Goal: Task Accomplishment & Management: Manage account settings

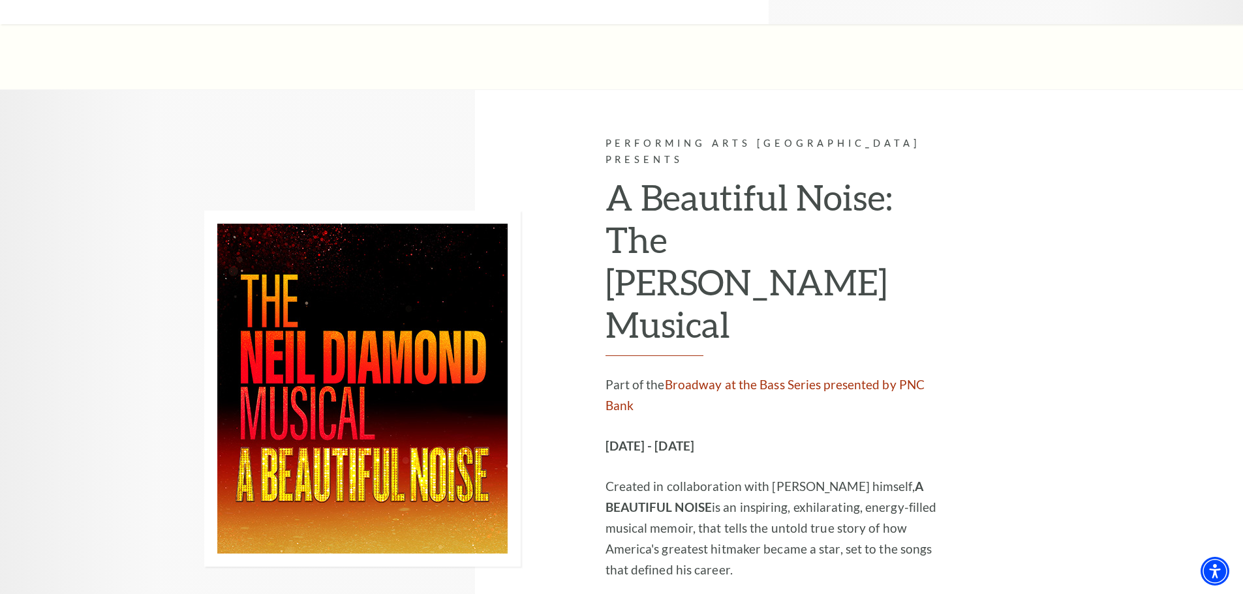
scroll to position [1827, 0]
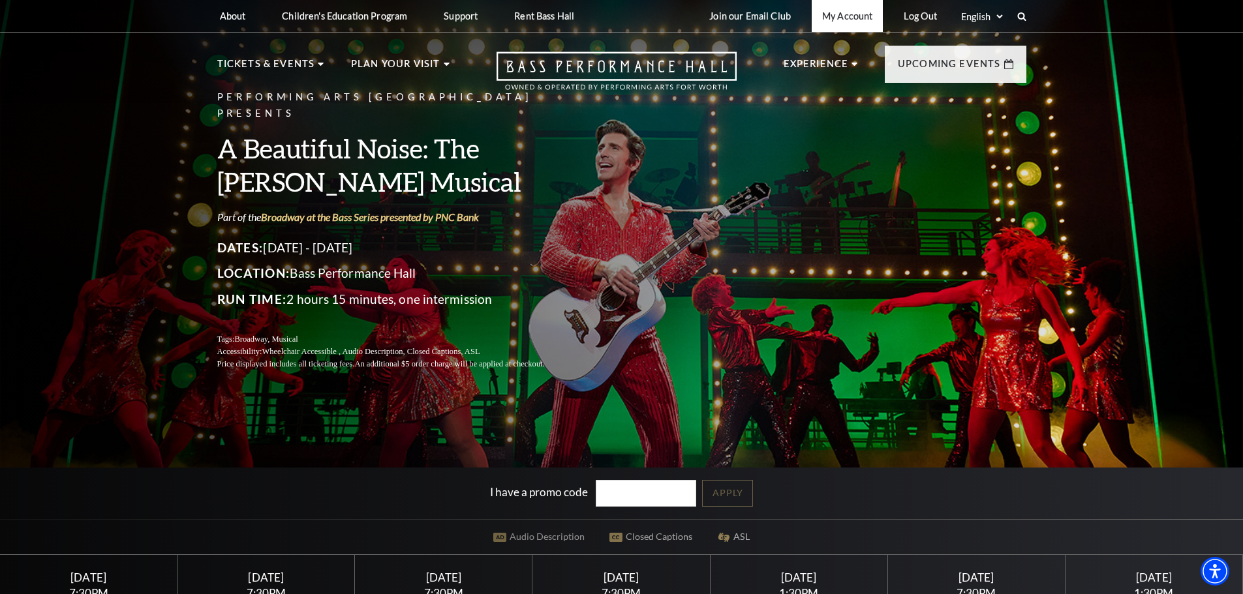
click at [856, 19] on link "My Account" at bounding box center [847, 16] width 71 height 32
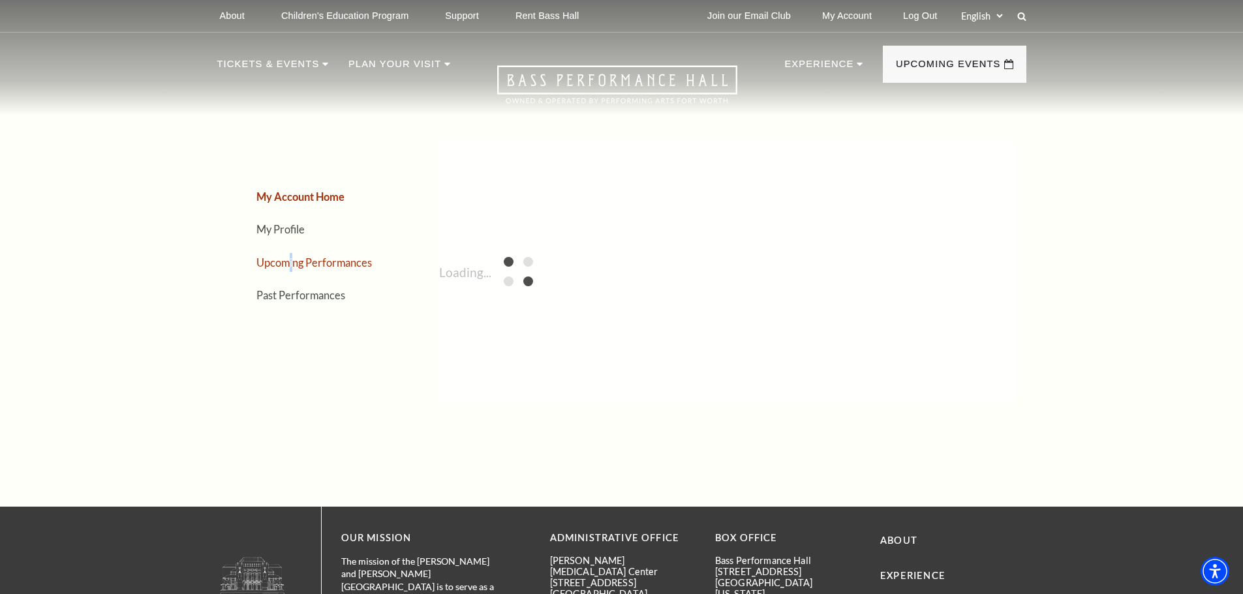
click at [291, 261] on link "Upcoming Performances" at bounding box center [313, 262] width 115 height 12
click at [365, 262] on link "Upcoming Performances" at bounding box center [315, 262] width 118 height 12
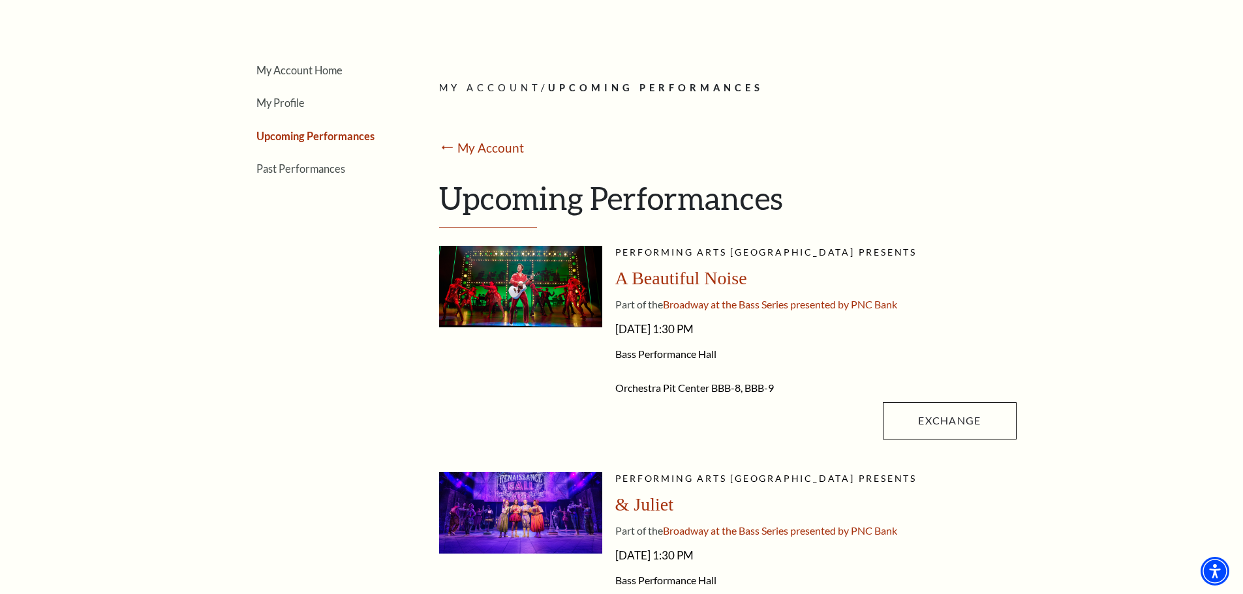
scroll to position [130, 0]
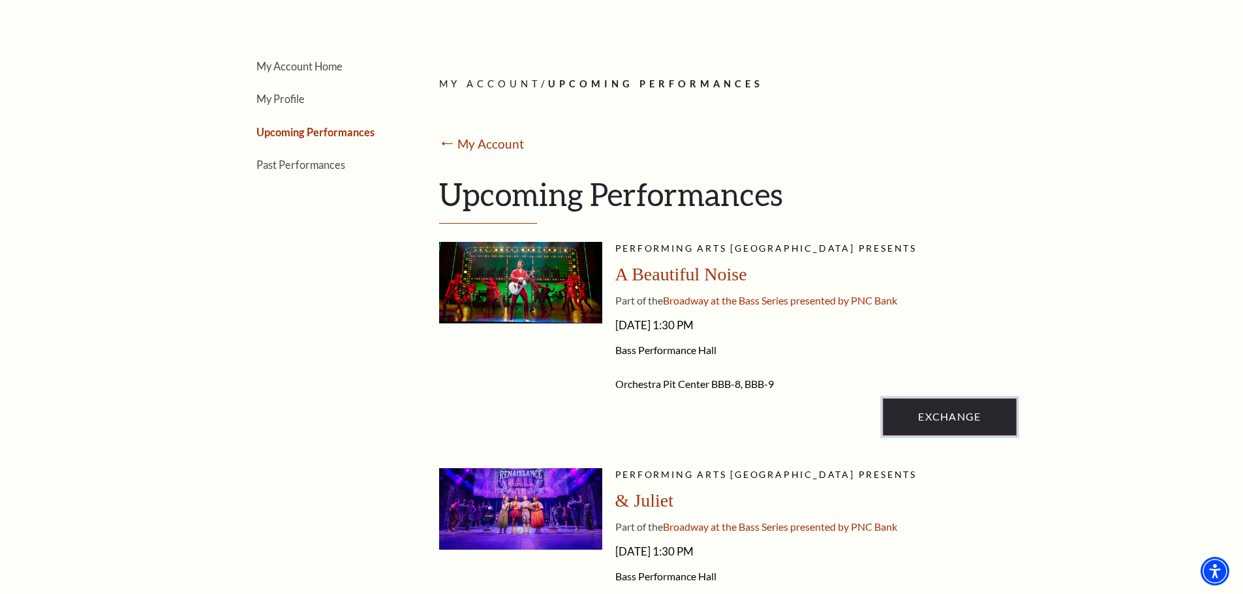
click at [953, 410] on link "Exchange" at bounding box center [949, 417] width 133 height 37
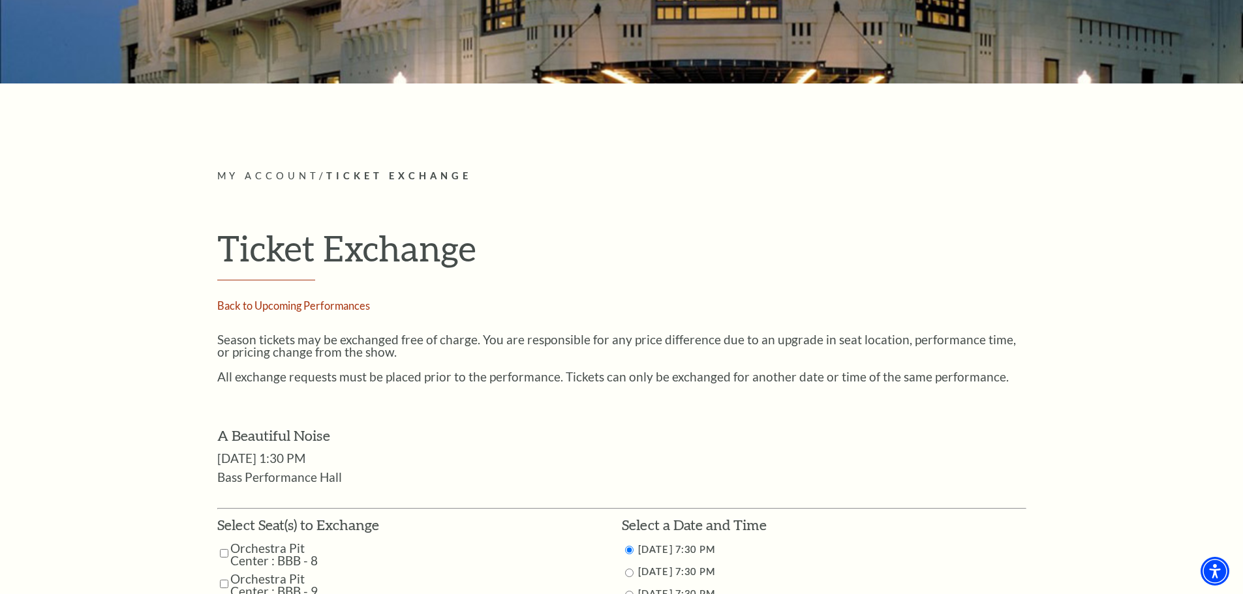
scroll to position [326, 0]
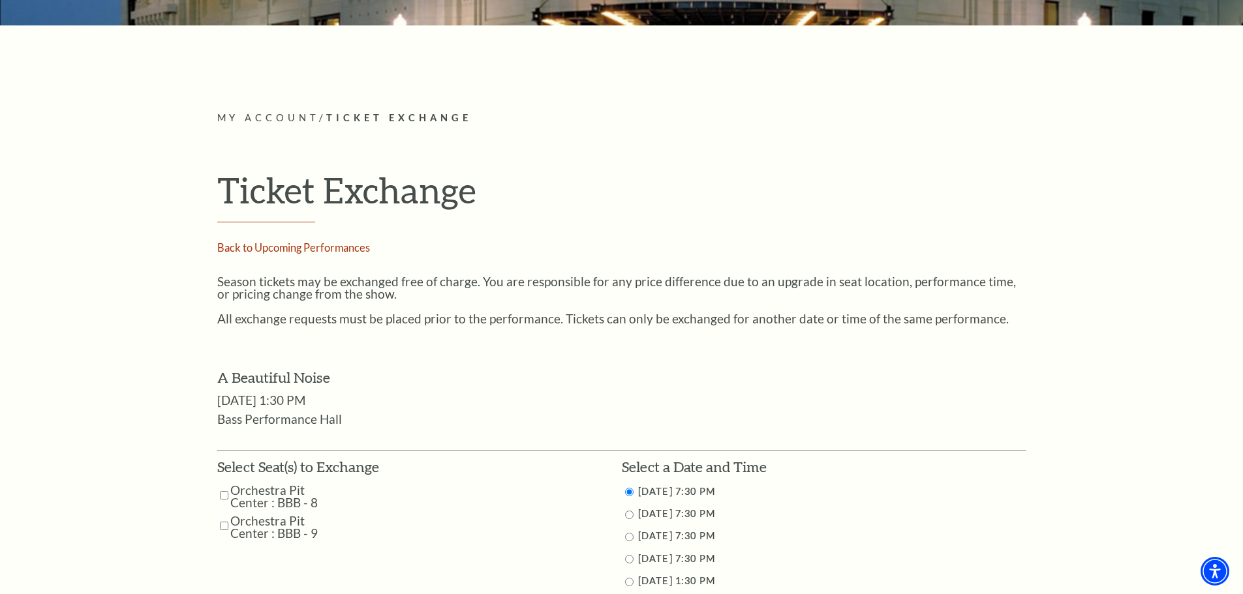
click at [221, 527] on input "Orchestra Pit Center : BBB - 9" at bounding box center [224, 526] width 8 height 23
checkbox input "true"
click at [223, 498] on input "Orchestra Pit Center : BBB - 8" at bounding box center [224, 495] width 8 height 23
checkbox input "true"
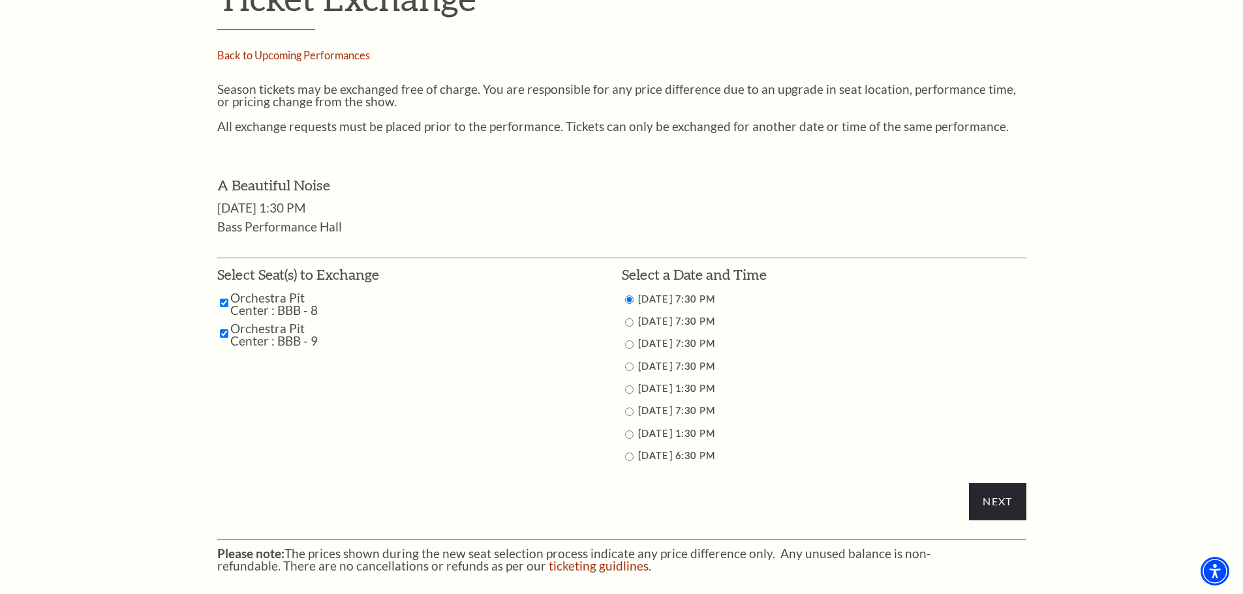
scroll to position [522, 0]
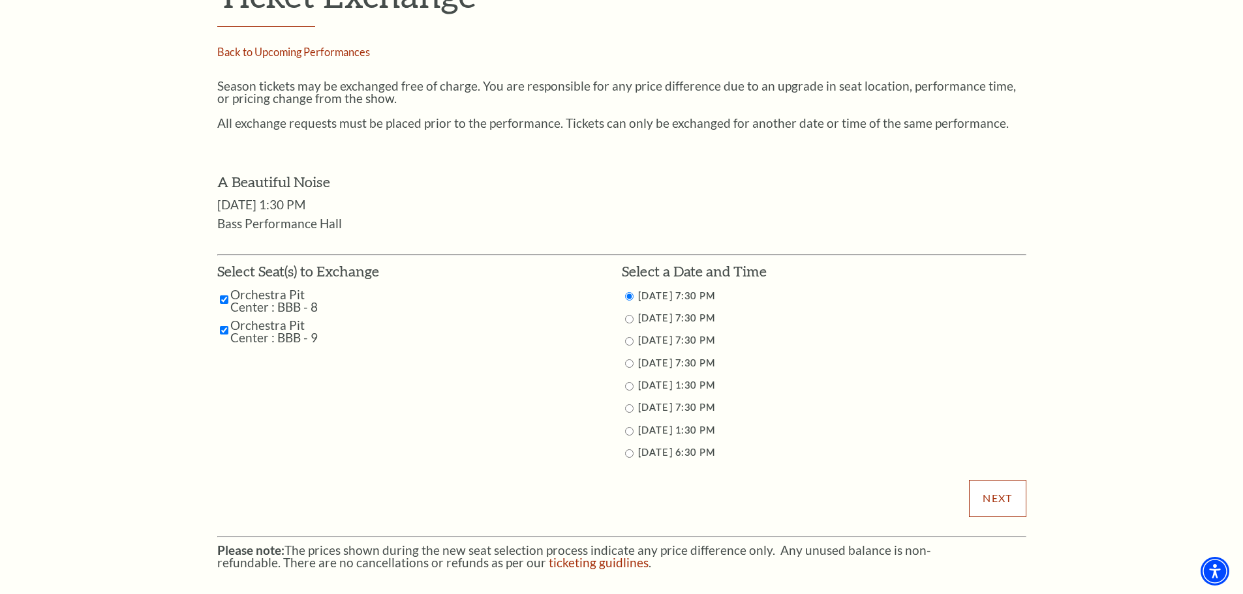
click at [1007, 498] on input "Next" at bounding box center [997, 498] width 57 height 37
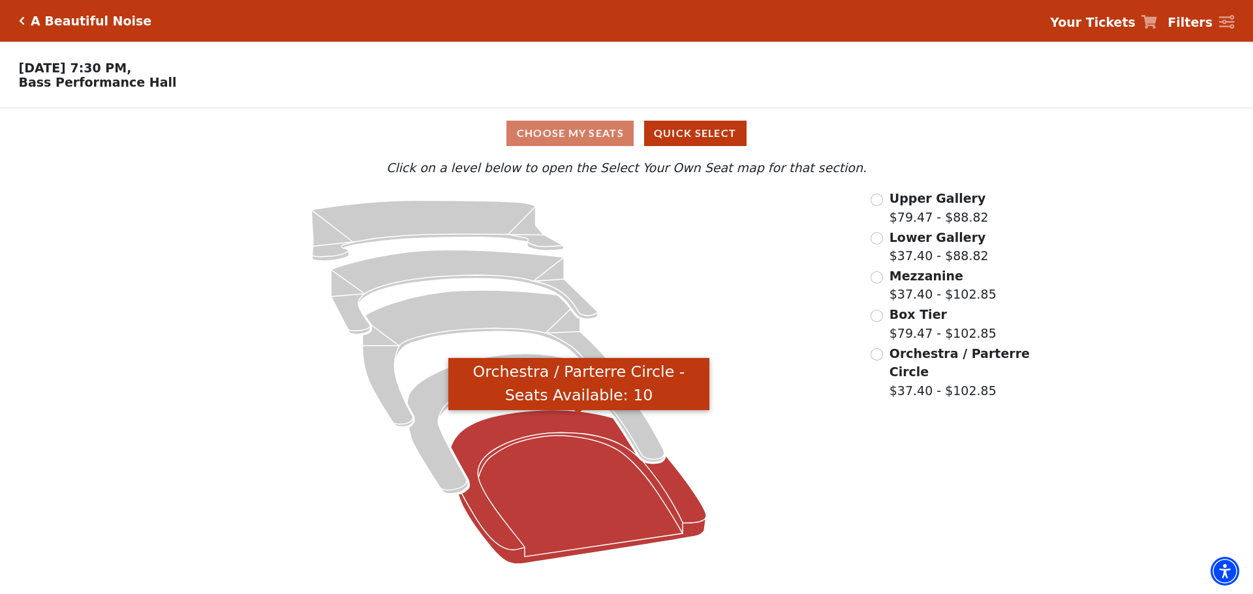
click at [582, 502] on icon "Orchestra / Parterre Circle - Seats Available: 10" at bounding box center [579, 487] width 256 height 154
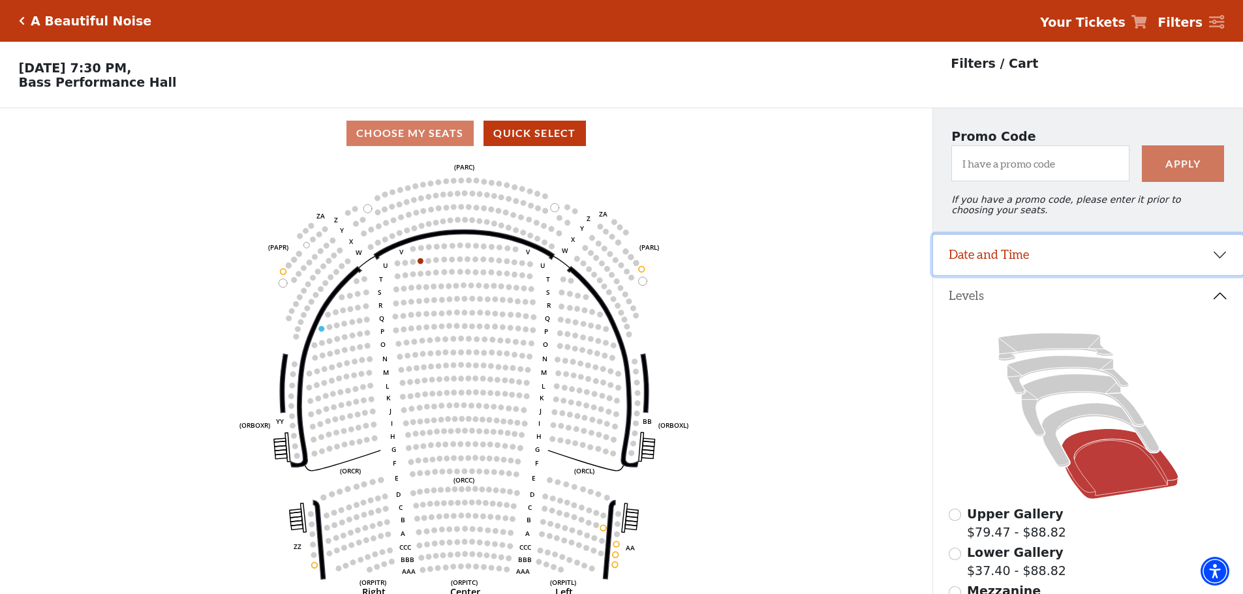
click at [1187, 264] on button "Date and Time" at bounding box center [1088, 255] width 310 height 40
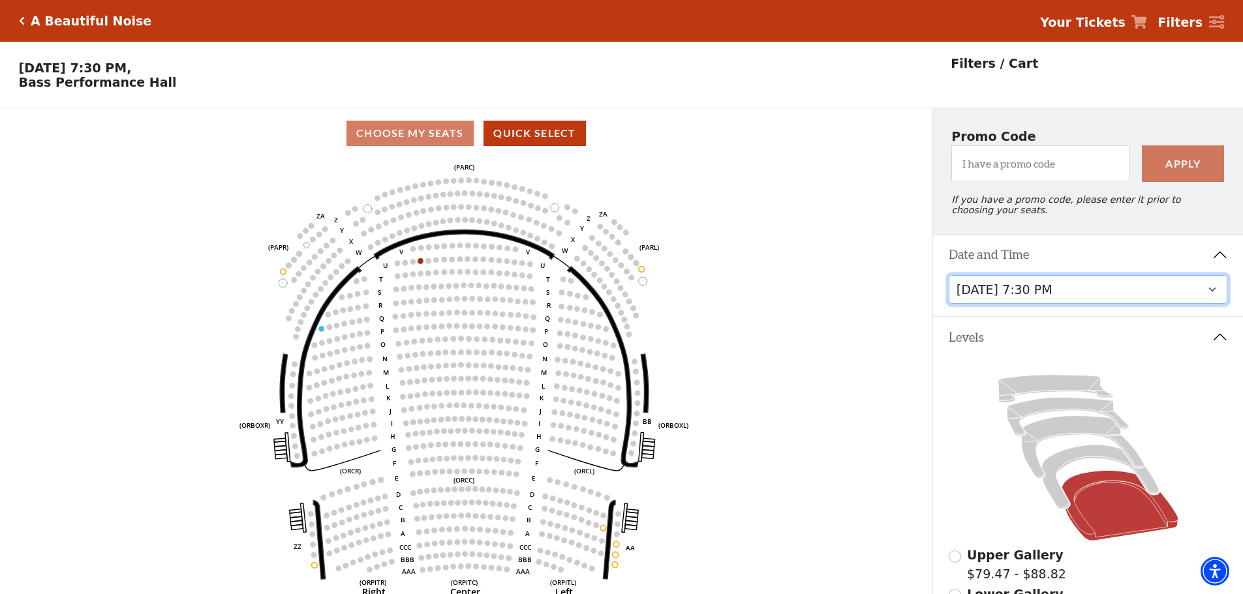
click at [1213, 296] on select "[DATE] 7:30 PM [DATE] 7:30 PM [DATE] 7:30 PM [DATE] 7:30 PM [DATE] 1:30 PM [DAT…" at bounding box center [1088, 289] width 279 height 29
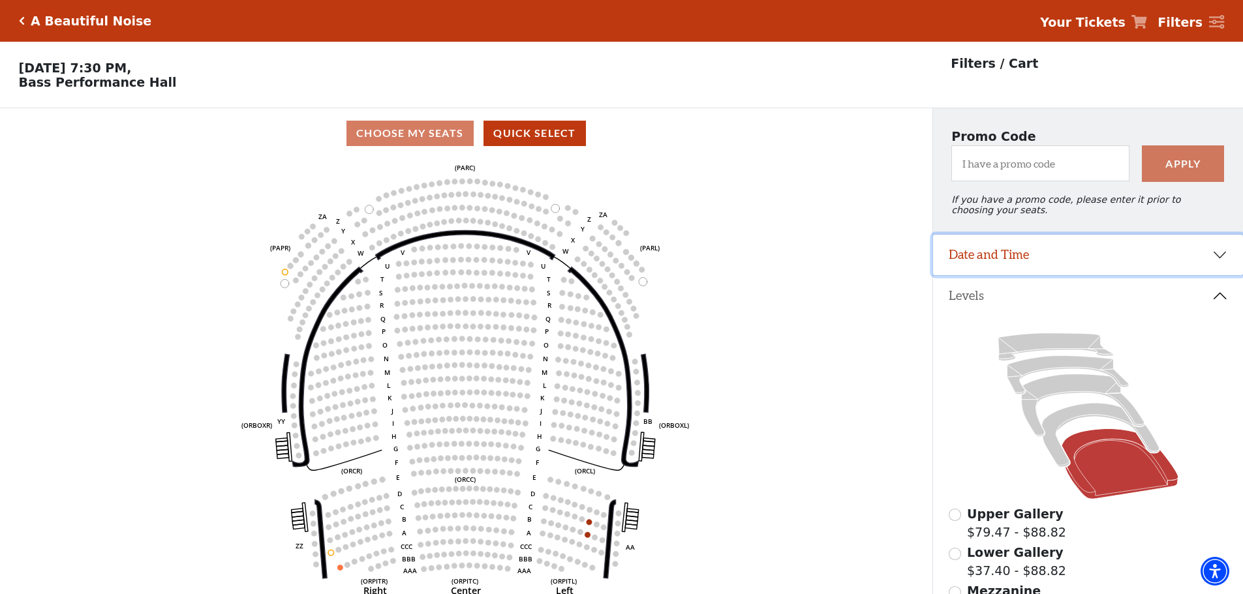
click at [1200, 259] on button "Date and Time" at bounding box center [1088, 255] width 310 height 40
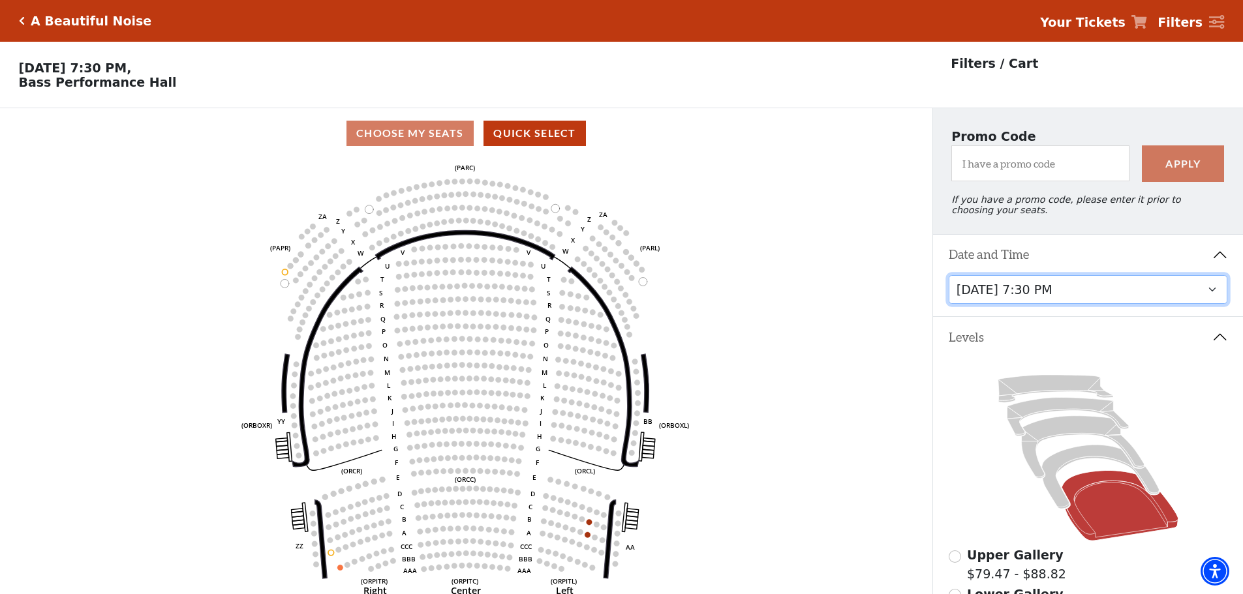
click at [1204, 297] on select "[DATE] 7:30 PM [DATE] 7:30 PM [DATE] 7:30 PM [DATE] 7:30 PM [DATE] 1:30 PM [DAT…" at bounding box center [1088, 289] width 279 height 29
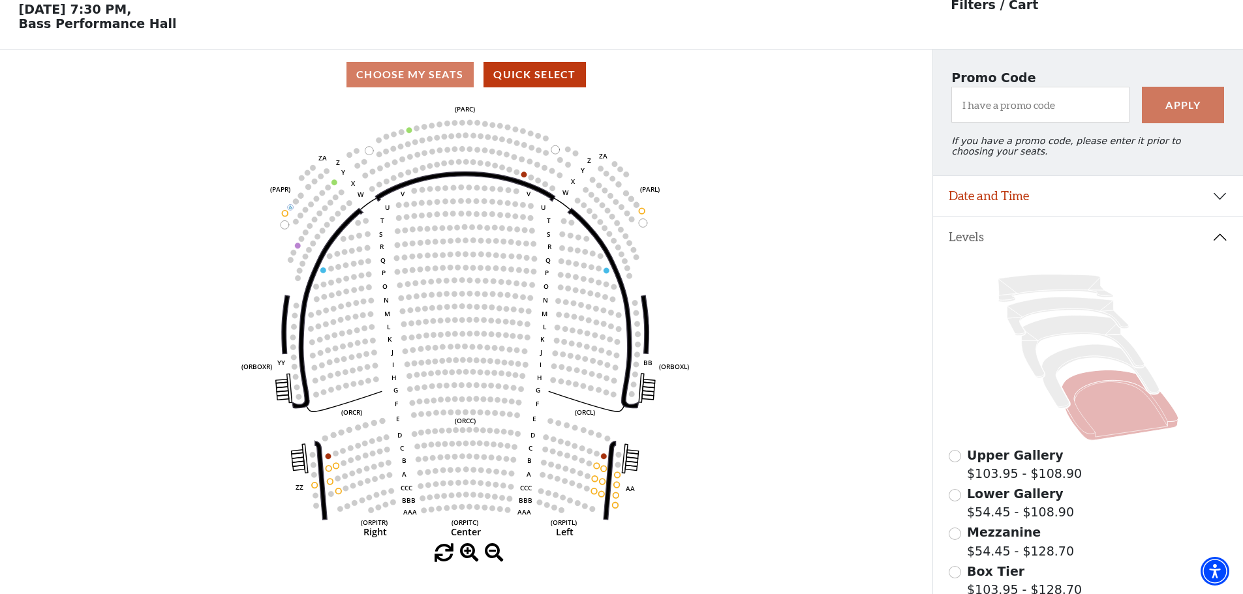
scroll to position [61, 0]
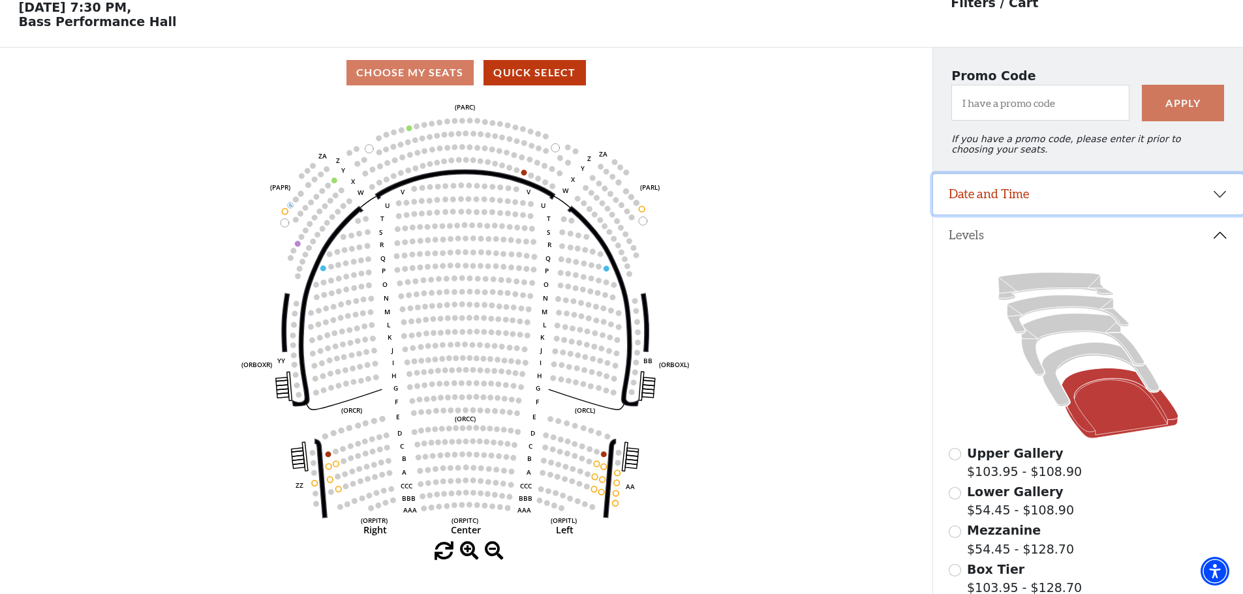
click at [1182, 199] on button "Date and Time" at bounding box center [1088, 194] width 310 height 40
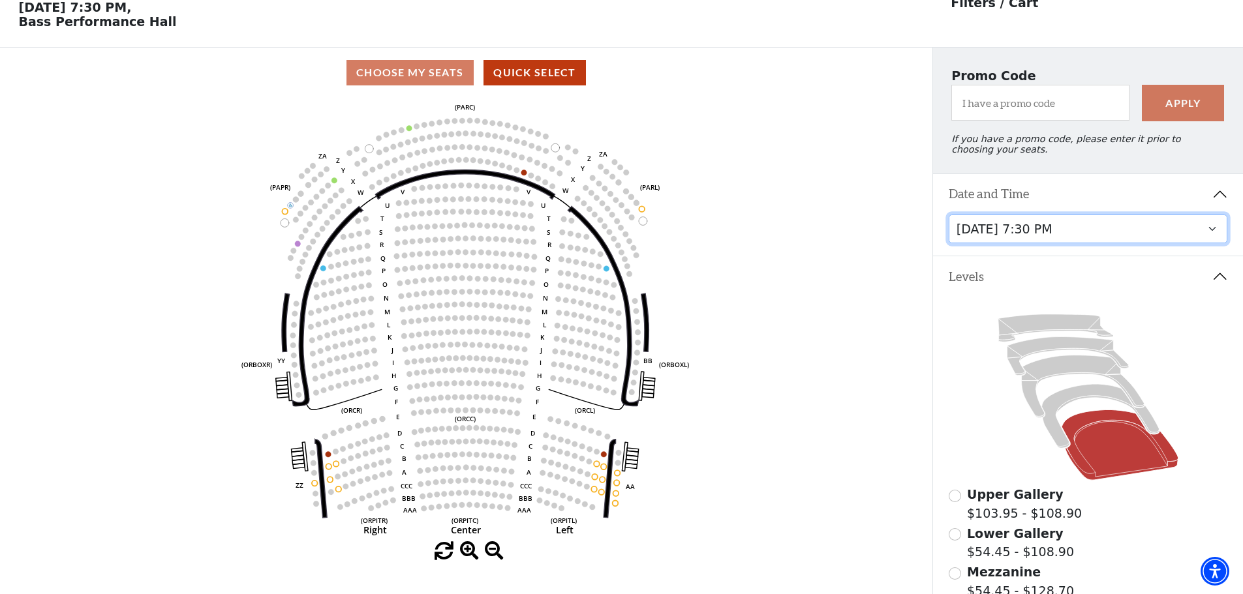
click at [1184, 234] on select "[DATE] 7:30 PM [DATE] 7:30 PM [DATE] 7:30 PM [DATE] 7:30 PM [DATE] 1:30 PM [DAT…" at bounding box center [1088, 229] width 279 height 29
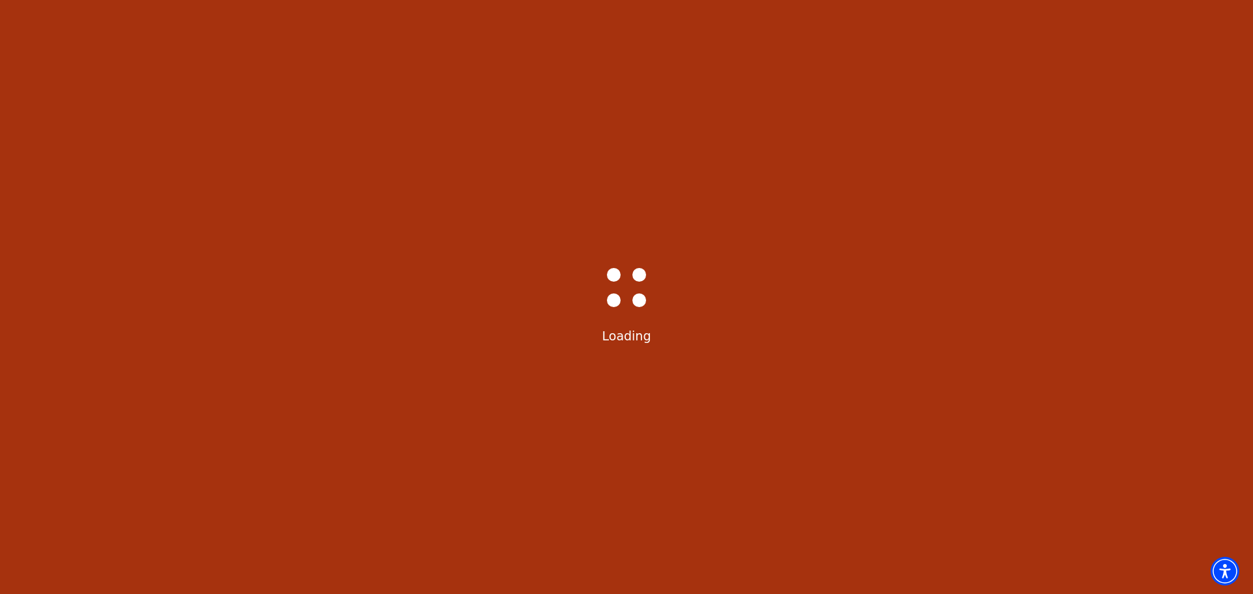
select select "6227"
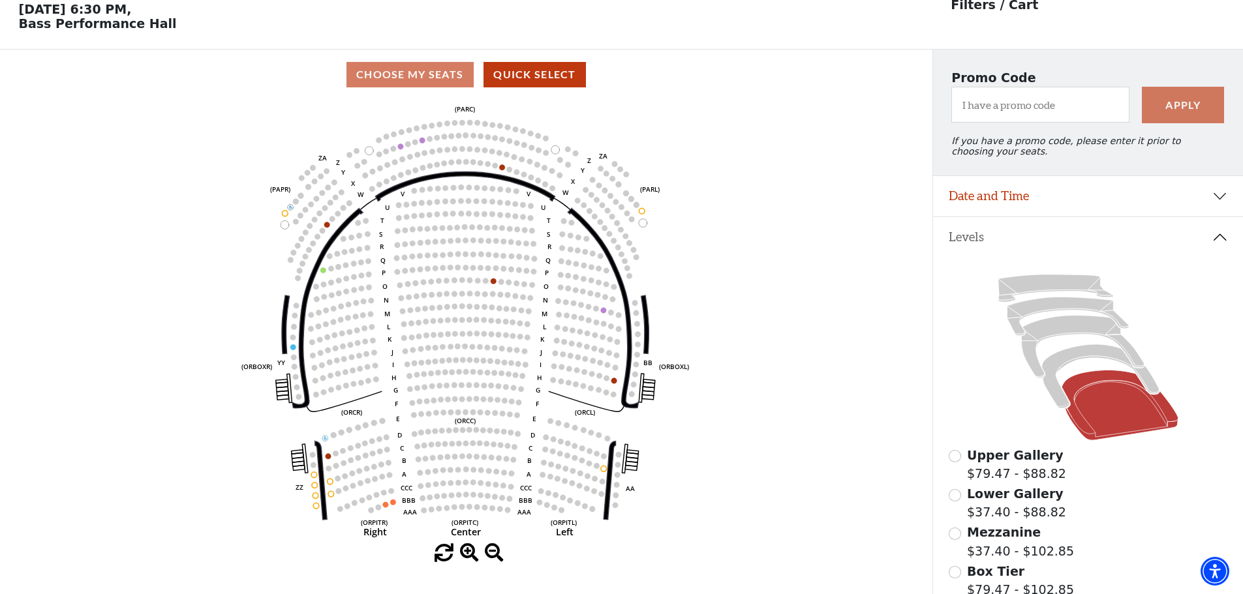
scroll to position [61, 0]
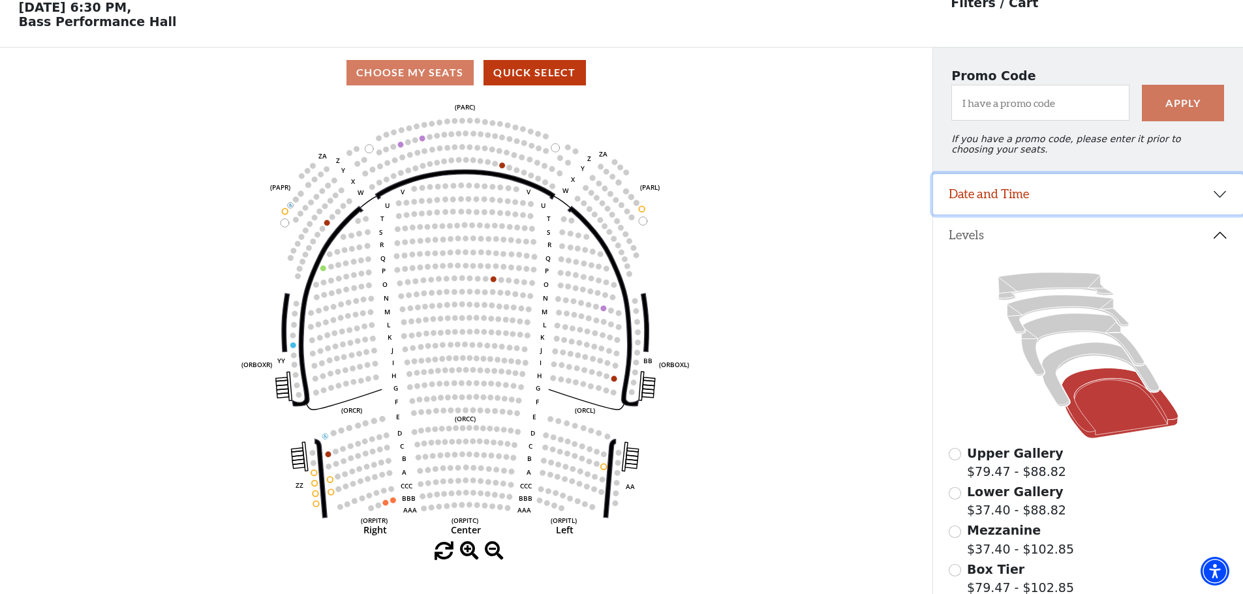
click at [1193, 200] on button "Date and Time" at bounding box center [1088, 194] width 310 height 40
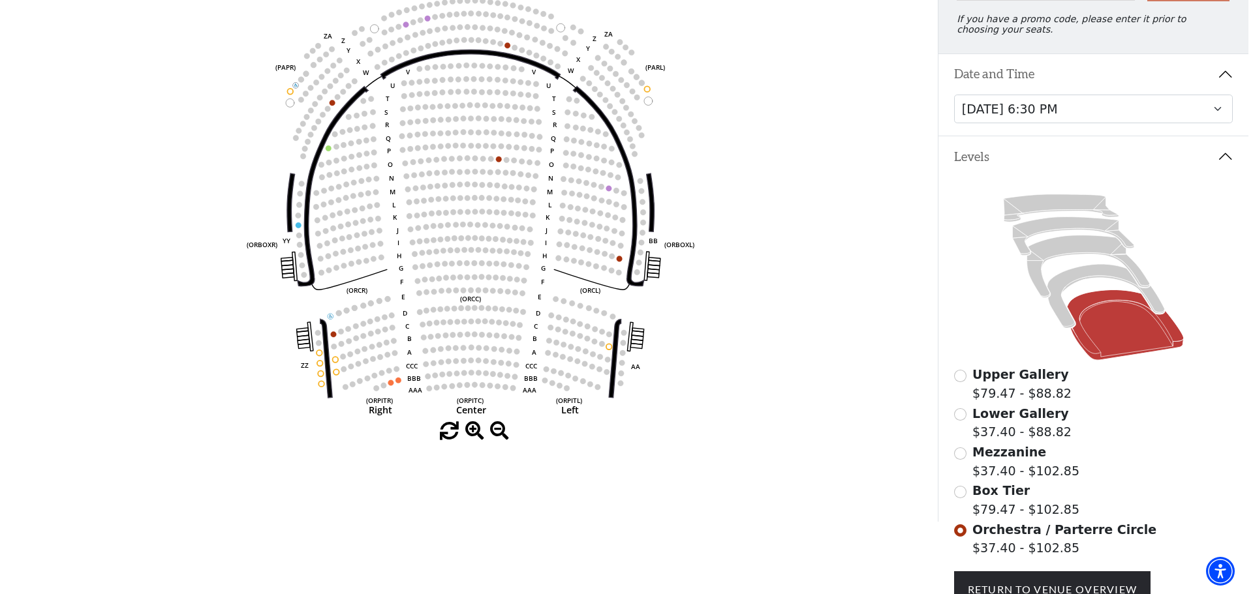
scroll to position [0, 0]
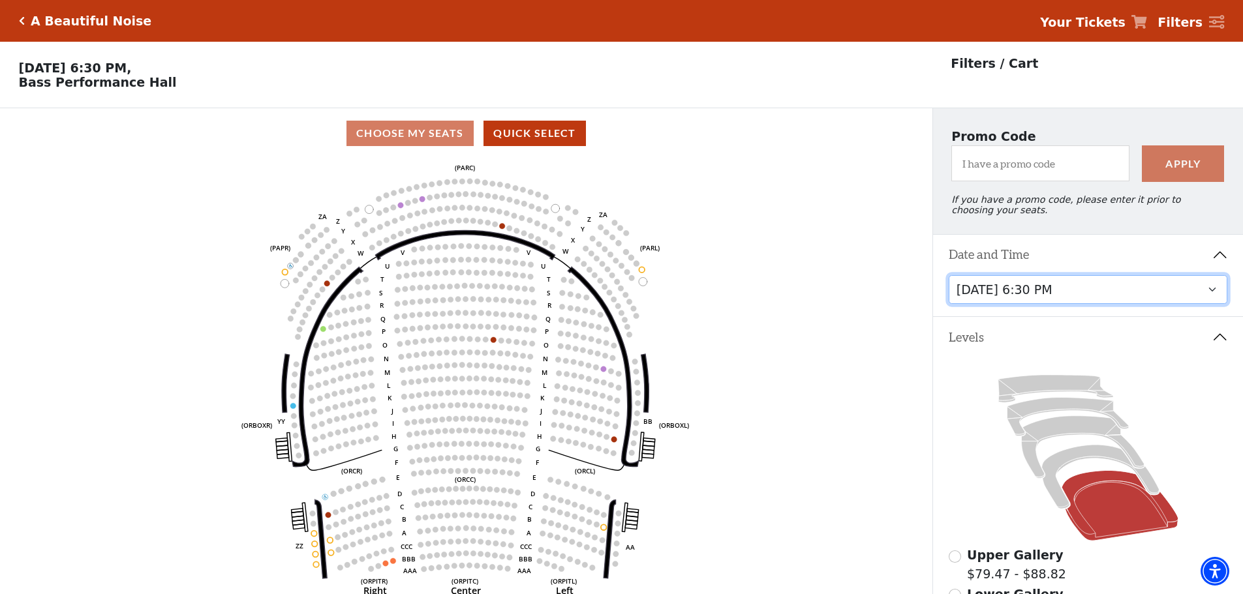
click at [1199, 299] on select "[DATE] 7:30 PM [DATE] 7:30 PM [DATE] 7:30 PM [DATE] 7:30 PM [DATE] 1:30 PM [DAT…" at bounding box center [1088, 289] width 279 height 29
